Goal: Check status: Check status

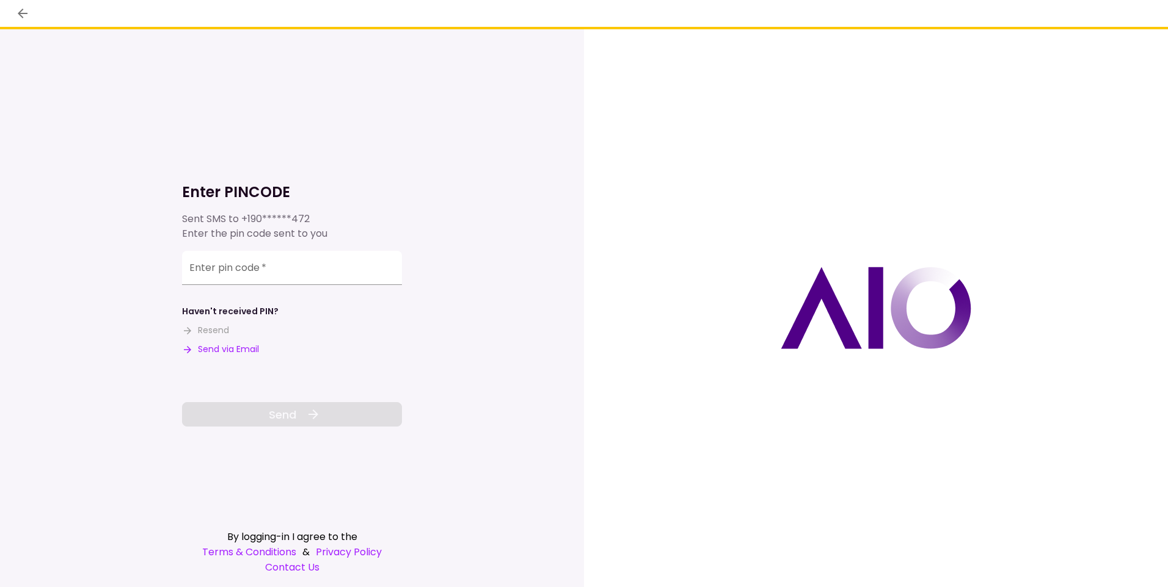
click at [231, 351] on button "Send via Email" at bounding box center [220, 349] width 77 height 13
click at [241, 271] on input "Enter pin code   *" at bounding box center [292, 268] width 220 height 34
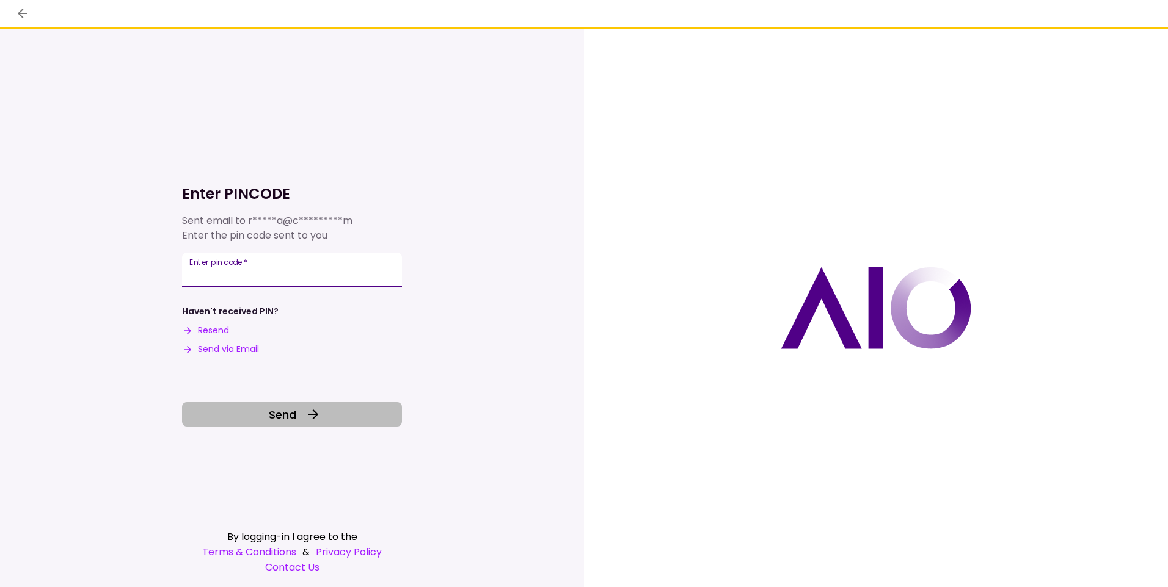
type input "******"
click at [301, 424] on button "Send" at bounding box center [292, 414] width 220 height 24
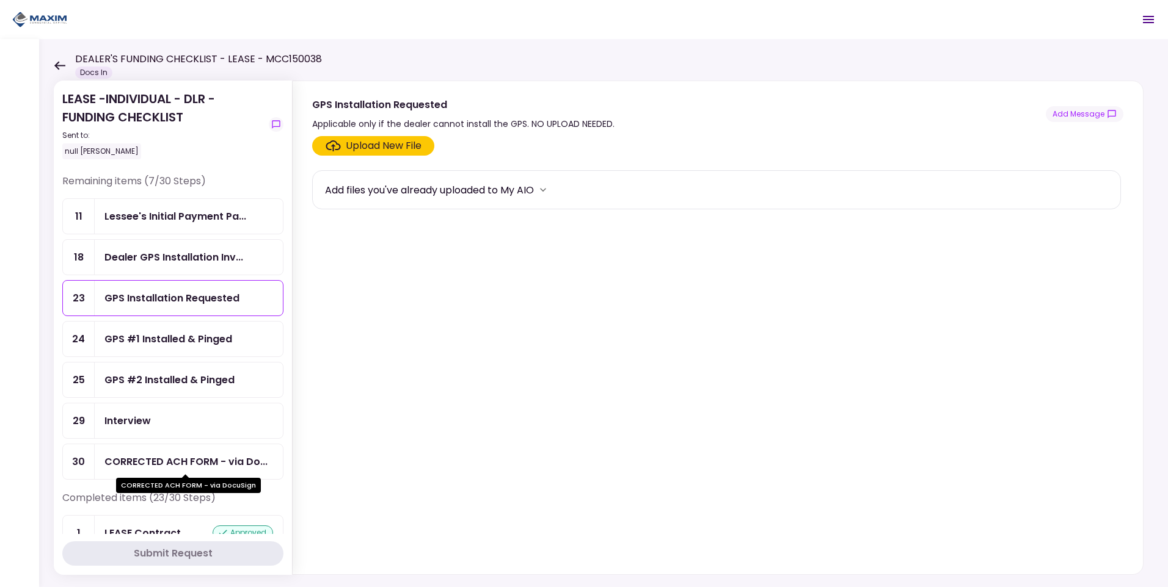
click at [247, 455] on div "CORRECTED ACH FORM - via Do..." at bounding box center [185, 461] width 163 height 15
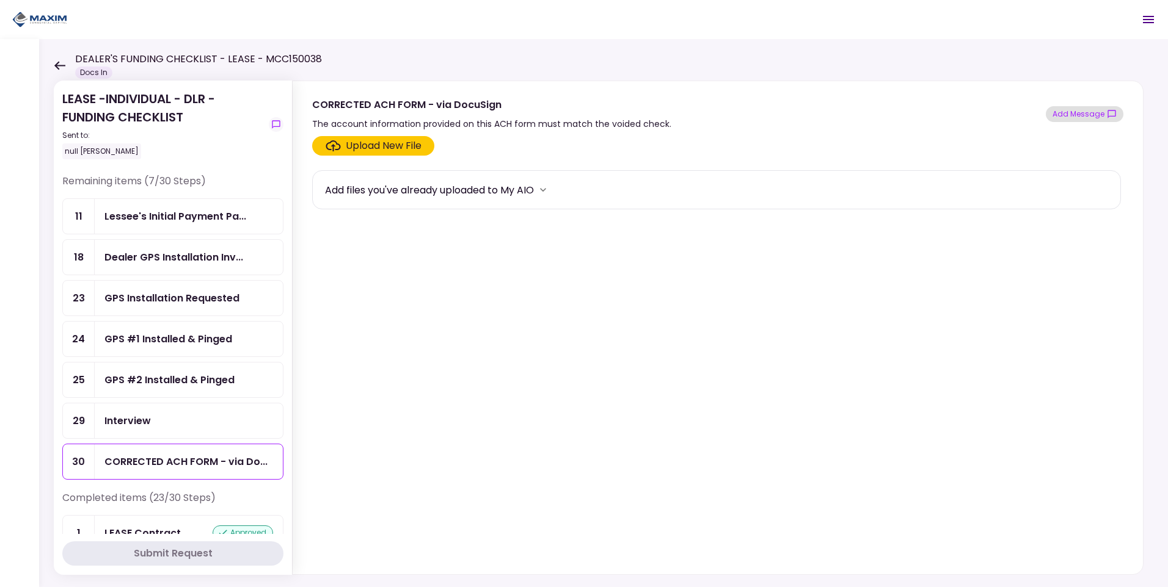
click at [1078, 116] on button "Add Message" at bounding box center [1084, 114] width 78 height 16
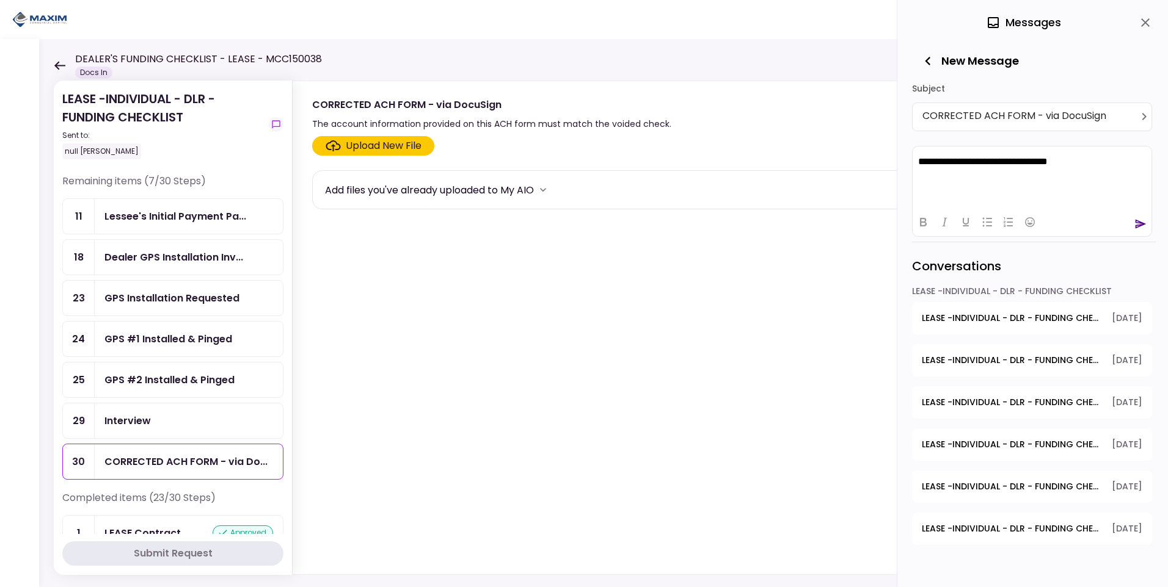
click at [1137, 221] on icon "send" at bounding box center [1140, 223] width 11 height 9
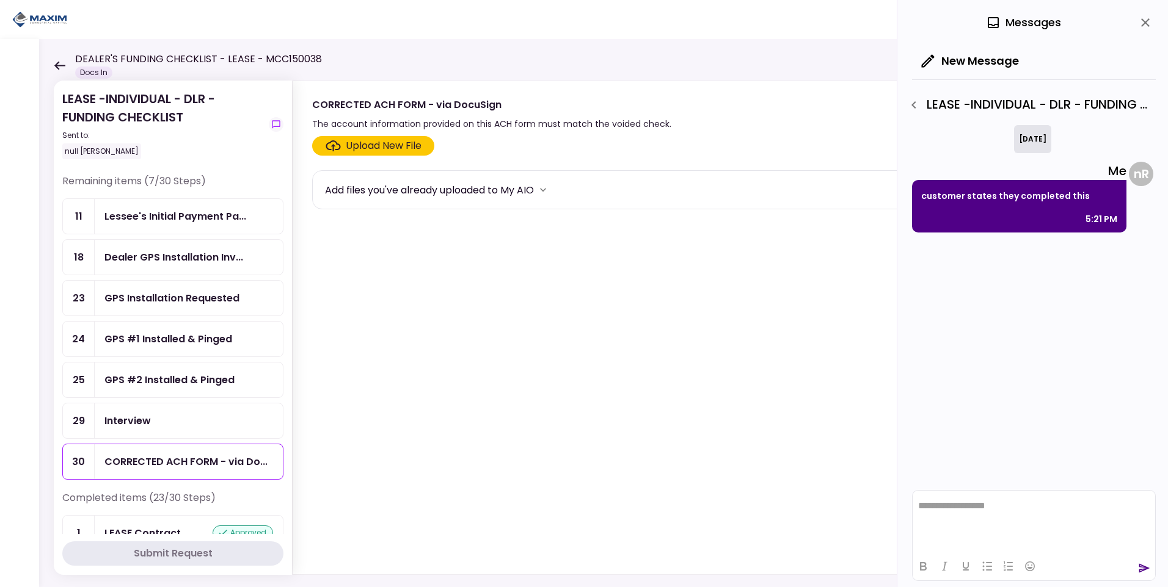
click at [919, 98] on icon "button" at bounding box center [913, 105] width 15 height 15
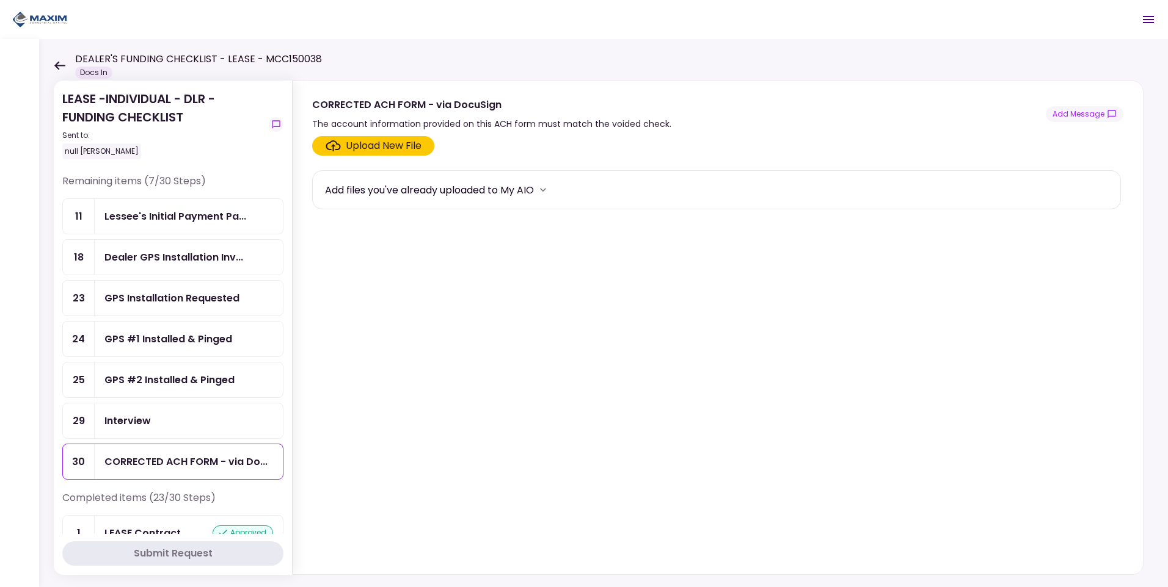
click at [225, 341] on div "GPS #1 Installed & Pinged" at bounding box center [168, 339] width 128 height 15
click at [223, 377] on div "GPS #2 Installed & Pinged" at bounding box center [169, 379] width 130 height 15
click at [279, 122] on icon "show-messages" at bounding box center [276, 125] width 10 height 10
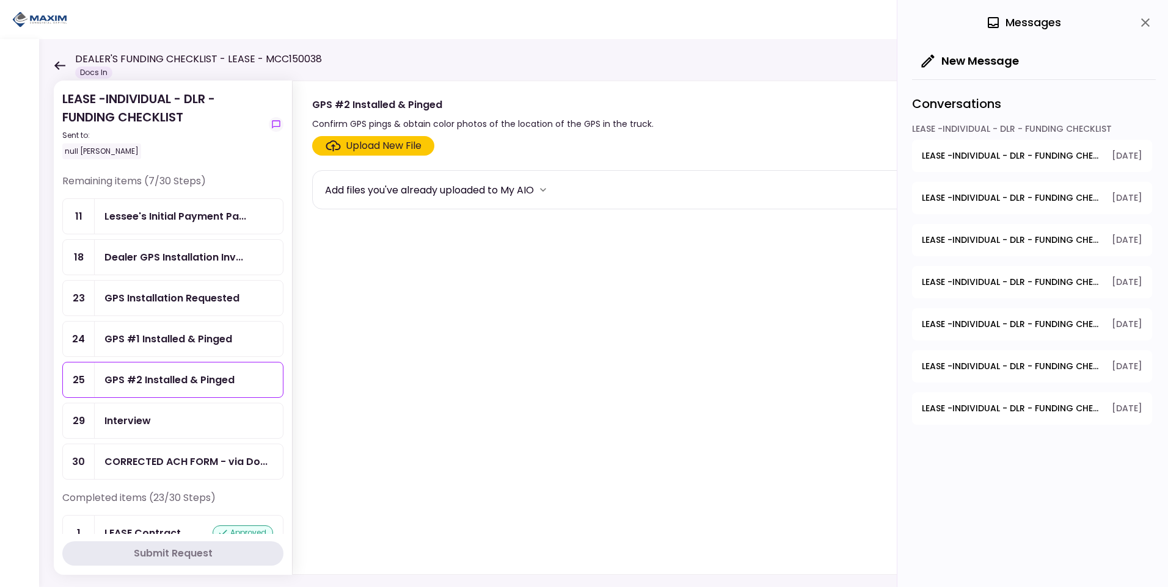
click at [1009, 155] on span "LEASE -INDIVIDUAL - DLR - FUNDING CHECKLIST - CORRECTED ACH FORM - via DocuSign" at bounding box center [1011, 156] width 181 height 13
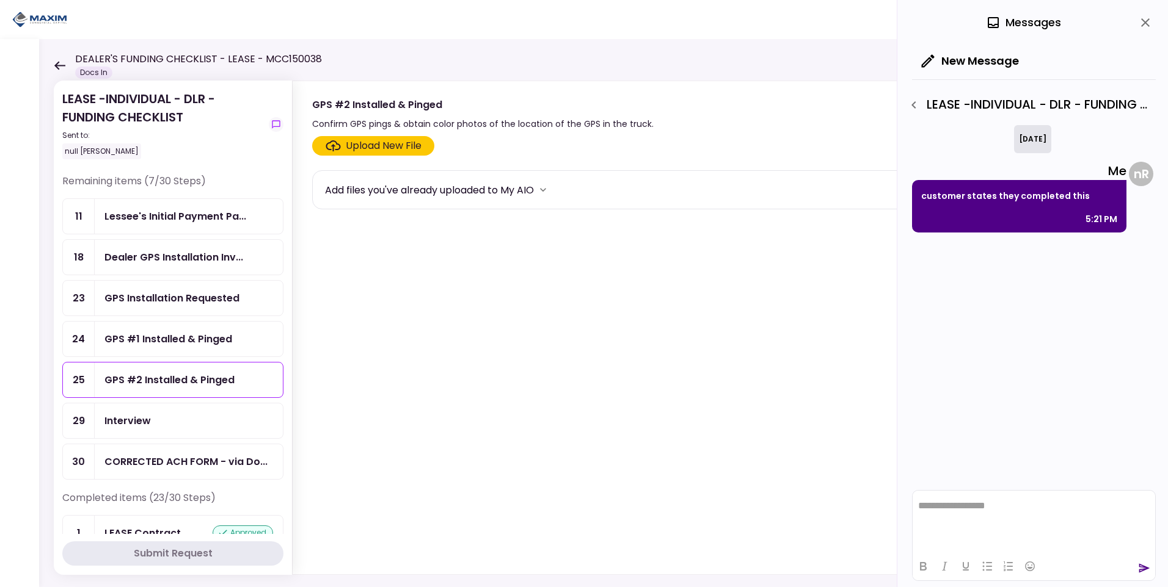
click at [913, 112] on button "button" at bounding box center [913, 105] width 21 height 21
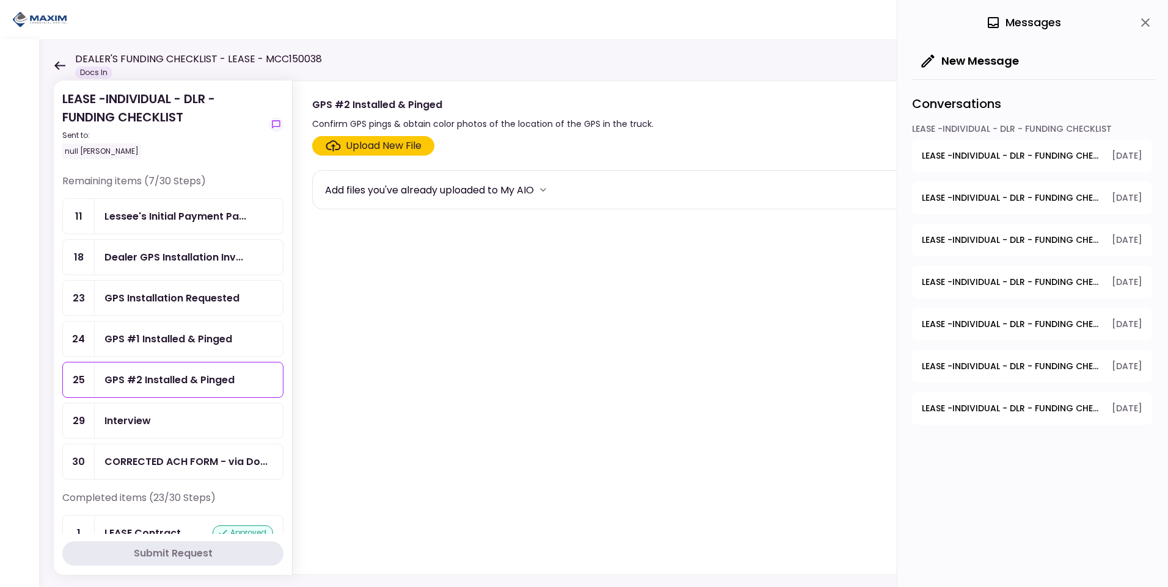
click at [980, 197] on span "LEASE -INDIVIDUAL - DLR - FUNDING CHECKLIST - GPS Units Ordered" at bounding box center [1011, 198] width 181 height 13
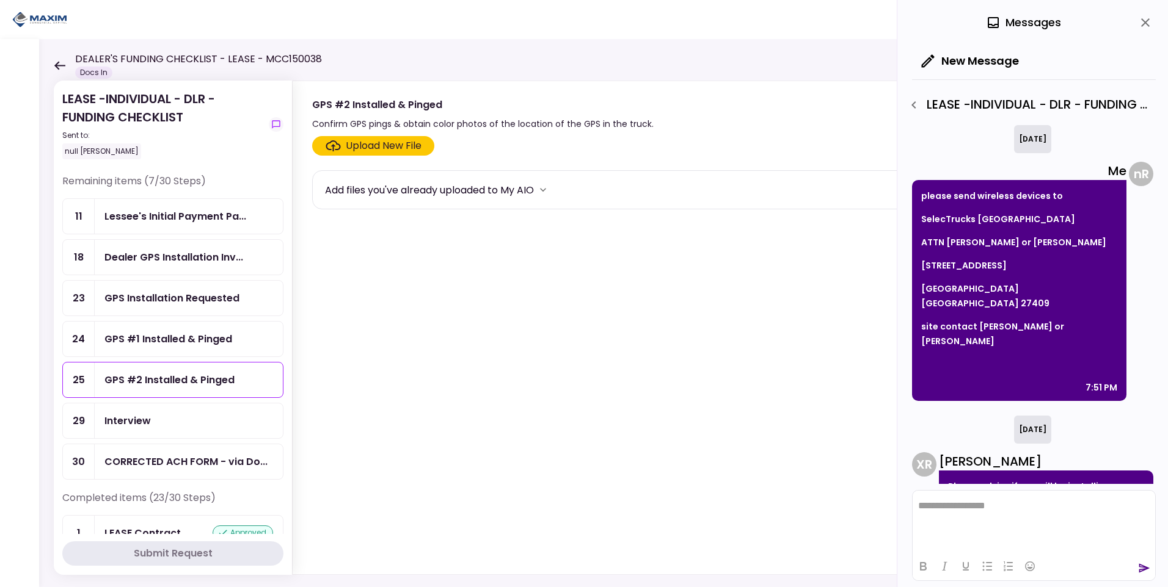
scroll to position [115, 0]
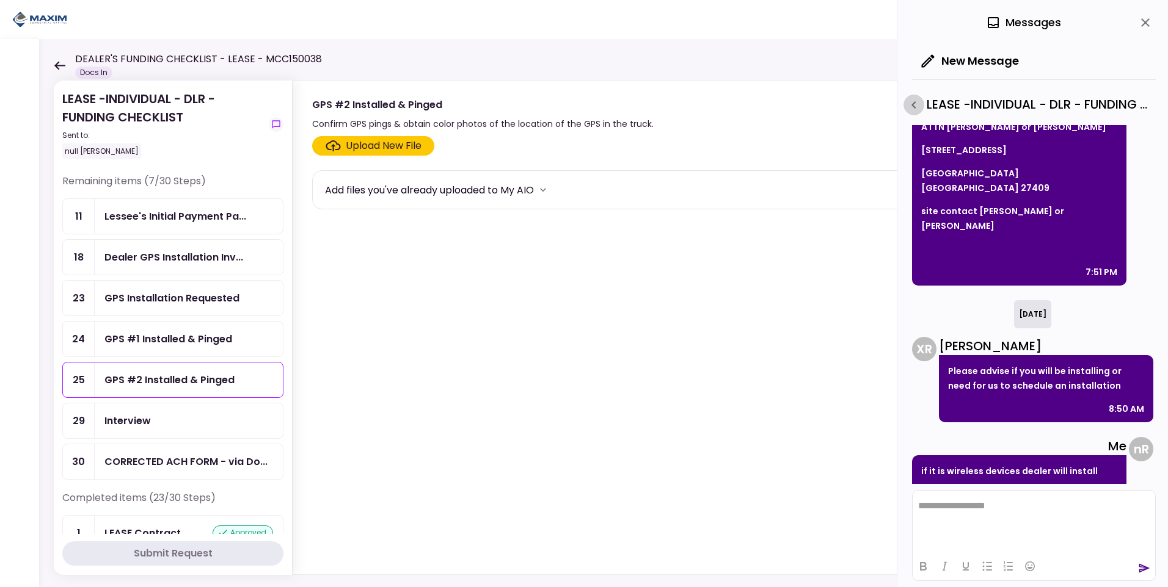
click at [915, 103] on icon "button" at bounding box center [913, 105] width 15 height 15
